Goal: Find specific page/section: Find specific page/section

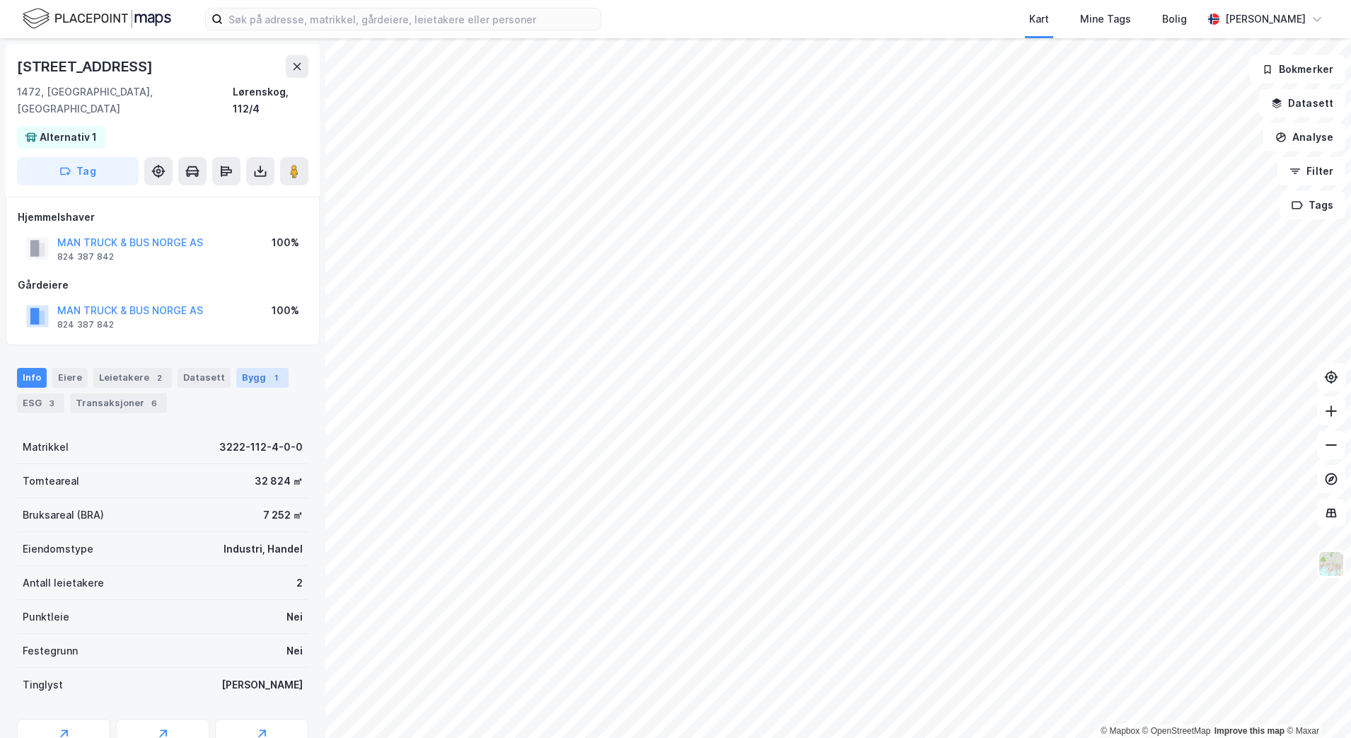
click at [244, 368] on div "Bygg 1" at bounding box center [262, 378] width 52 height 20
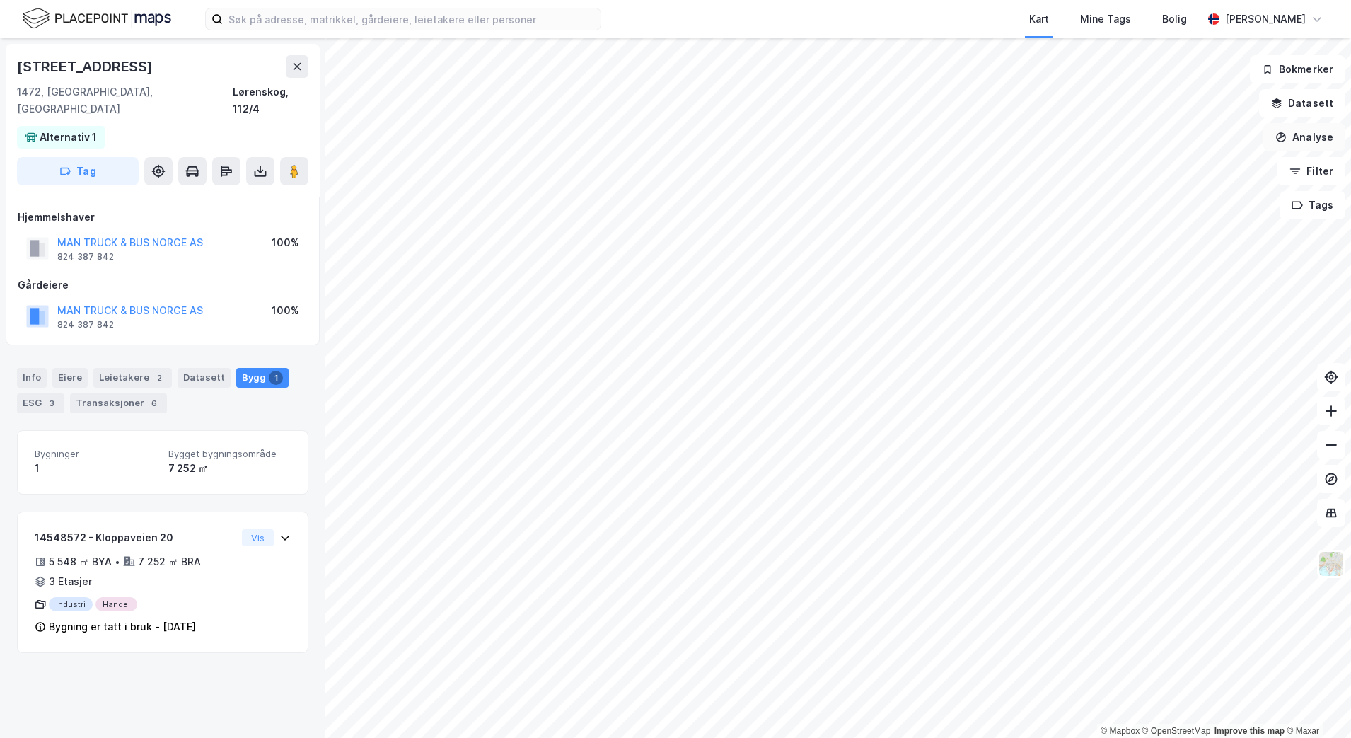
click at [1124, 139] on button "Analyse" at bounding box center [1304, 137] width 82 height 28
click at [1124, 170] on div "Tegn område" at bounding box center [1180, 167] width 123 height 12
